Goal: Find specific page/section: Find specific page/section

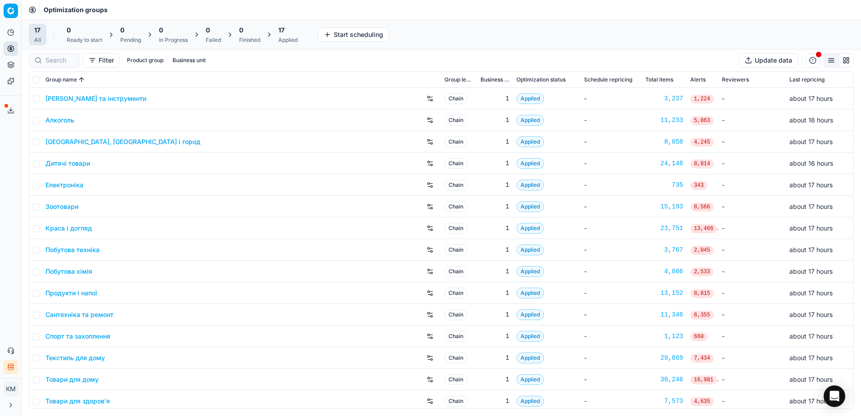
click at [59, 205] on link "Зоотовари" at bounding box center [61, 206] width 33 height 9
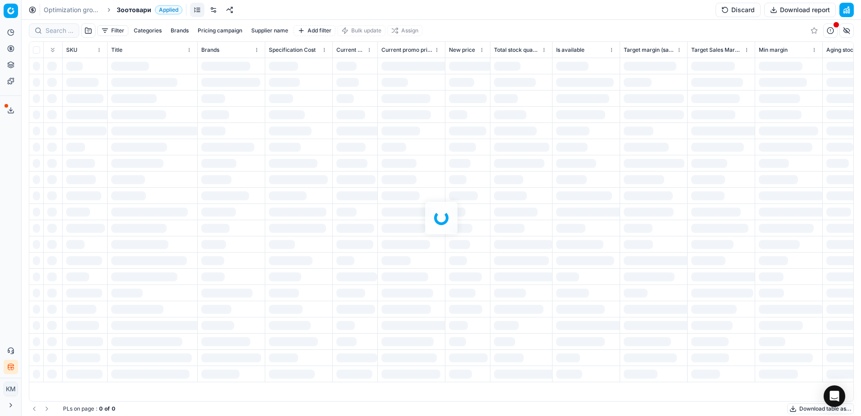
click at [58, 32] on div "Filter Categories Brands Pricing campaign Supplier name Add filter Bulk update …" at bounding box center [441, 218] width 839 height 396
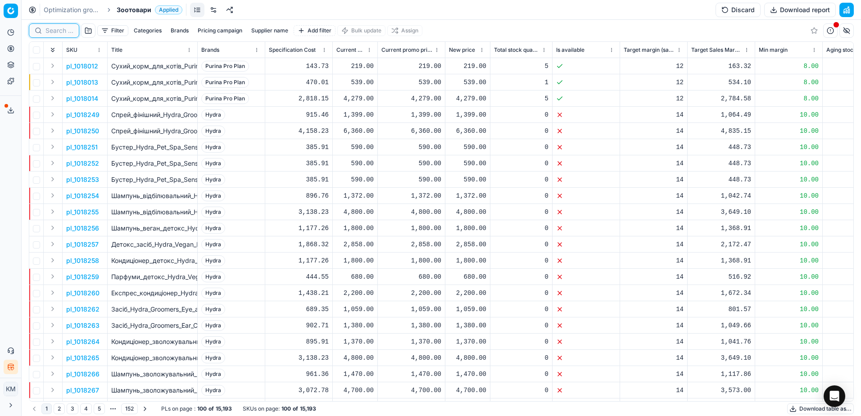
click at [63, 31] on input at bounding box center [59, 30] width 28 height 9
click at [92, 32] on input at bounding box center [94, 30] width 99 height 9
paste input "437578"
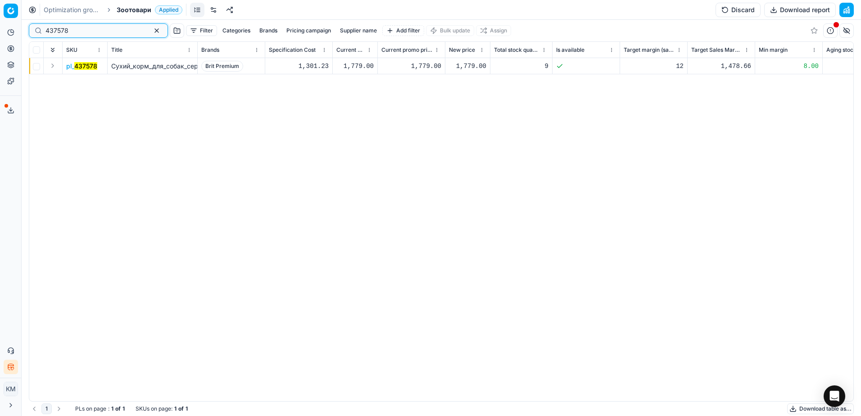
type input "437578"
click at [85, 67] on mark "437578" at bounding box center [85, 66] width 23 height 8
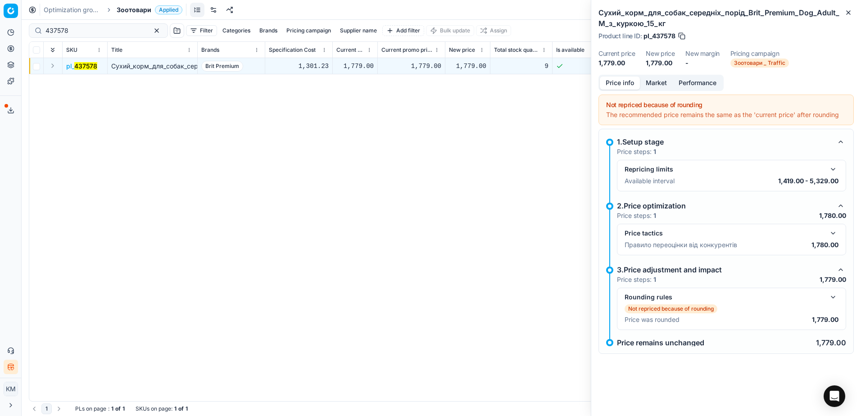
click at [831, 235] on button "button" at bounding box center [832, 233] width 11 height 11
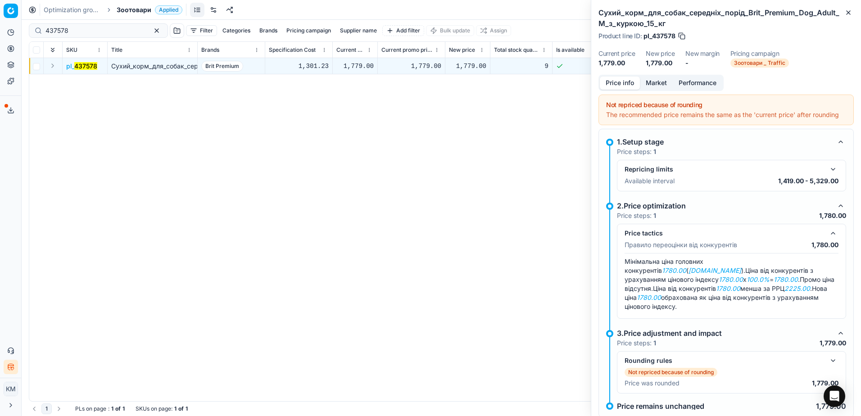
scroll to position [23, 0]
